Goal: Browse casually

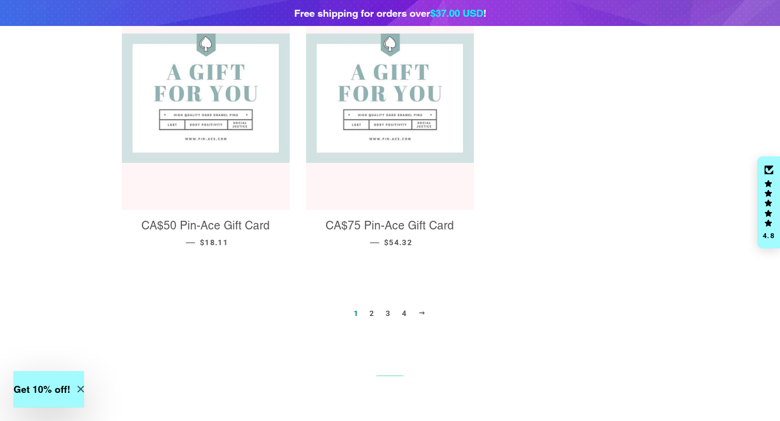
scroll to position [1146, 0]
click at [369, 305] on link "2" at bounding box center [372, 313] width 14 height 16
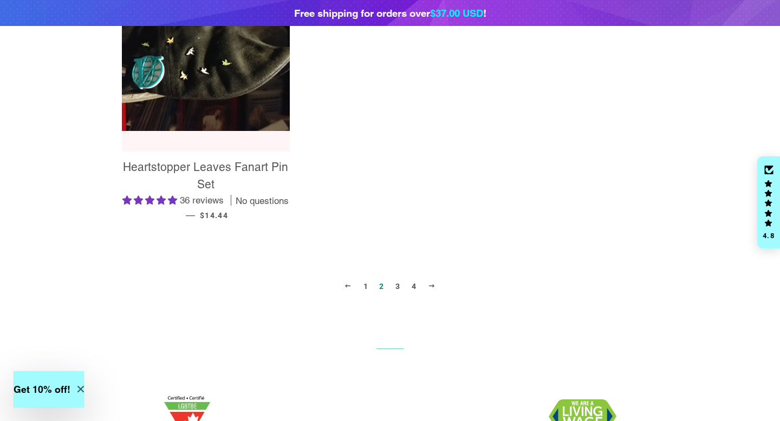
scroll to position [1237, 0]
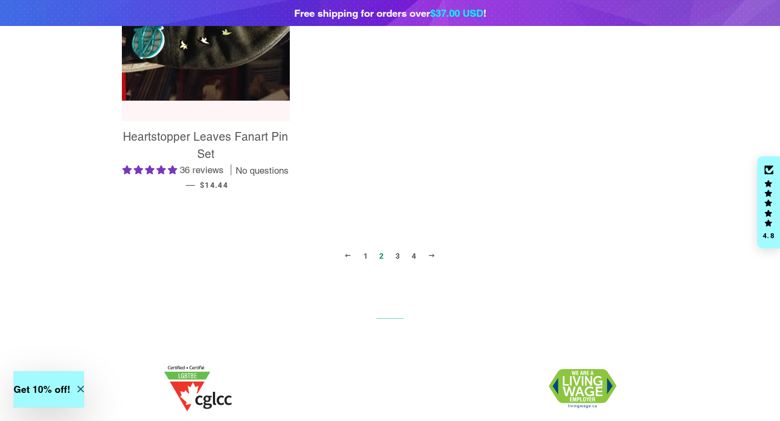
click at [398, 258] on link "3" at bounding box center [398, 256] width 14 height 16
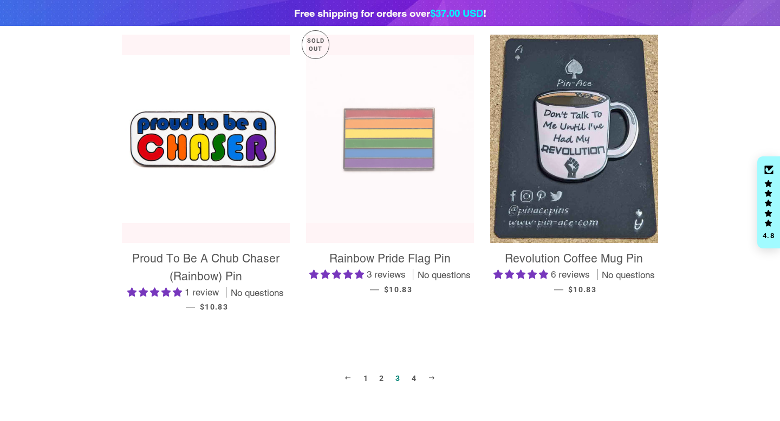
scroll to position [1069, 0]
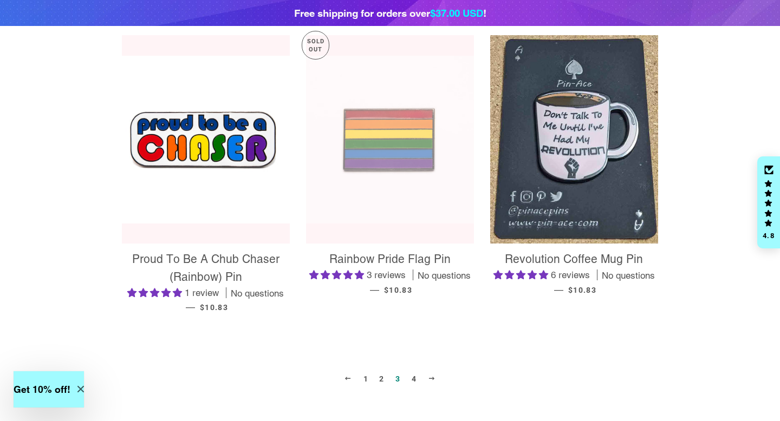
click at [380, 376] on link "2" at bounding box center [382, 379] width 14 height 16
